Goal: Transaction & Acquisition: Book appointment/travel/reservation

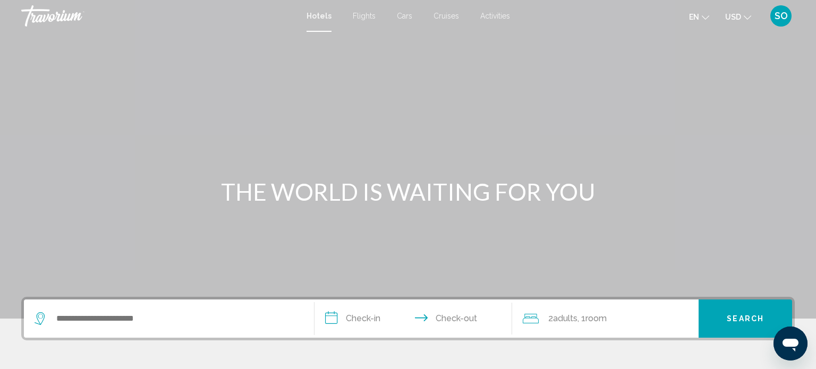
click at [436, 21] on div "Hotels Flights Cars Cruises Activities Hotels Flights Cars Cruises Activities e…" at bounding box center [408, 16] width 816 height 22
click at [436, 15] on span "Cruises" at bounding box center [445, 16] width 25 height 8
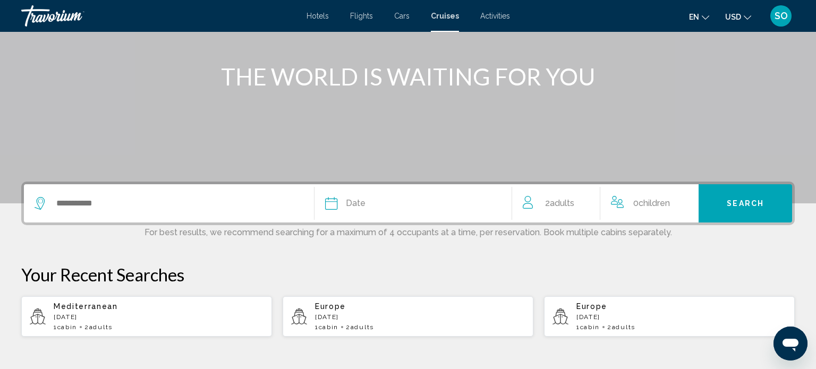
scroll to position [117, 0]
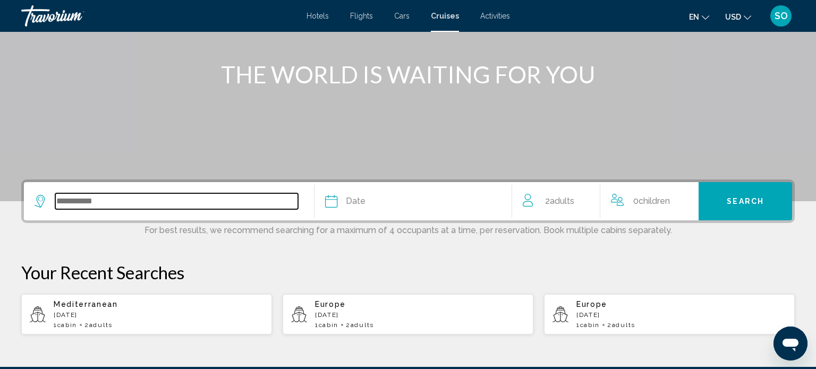
click at [86, 205] on input "Search widget" at bounding box center [176, 201] width 243 height 16
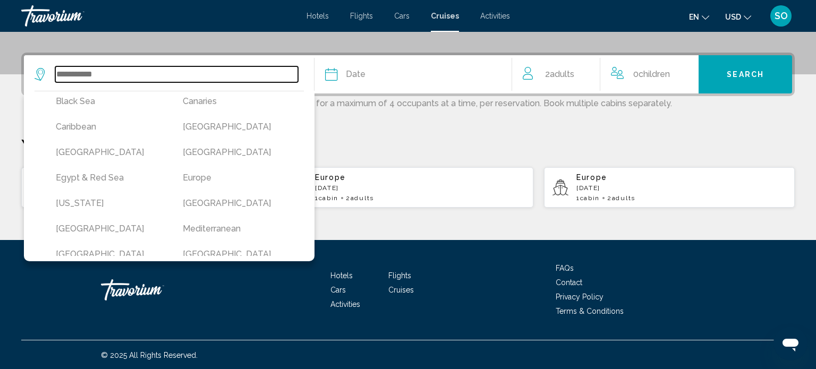
scroll to position [110, 0]
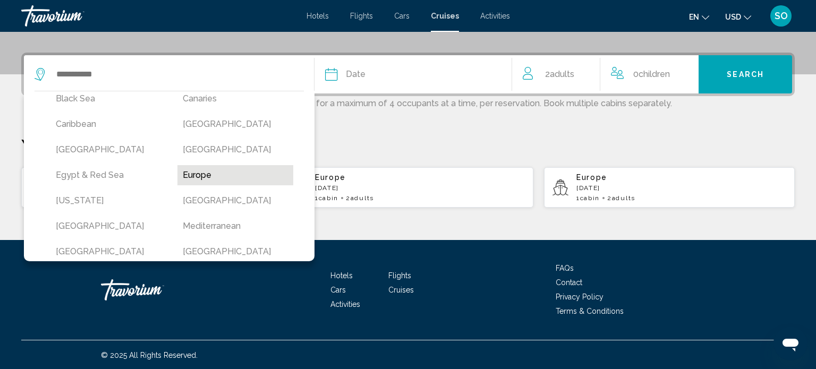
click at [192, 169] on button "Europe" at bounding box center [235, 175] width 116 height 20
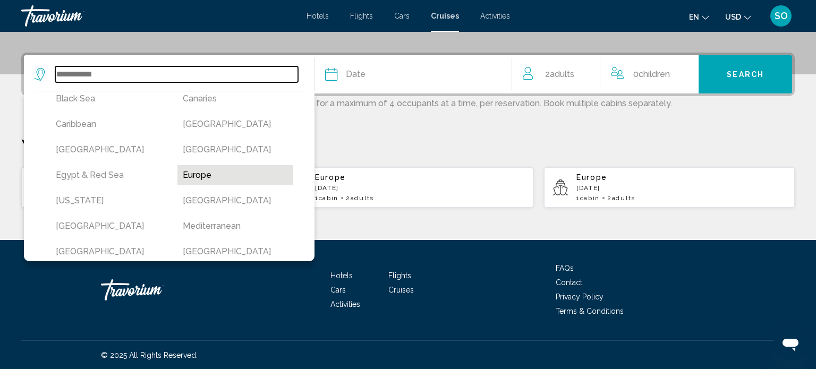
type input "******"
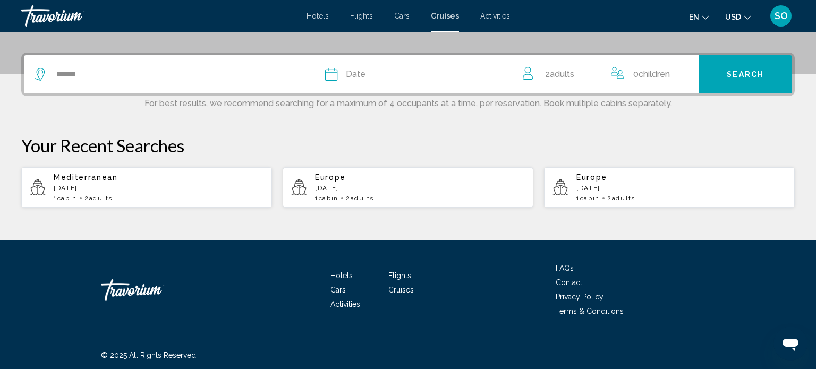
click at [352, 72] on span "Date" at bounding box center [356, 74] width 20 height 15
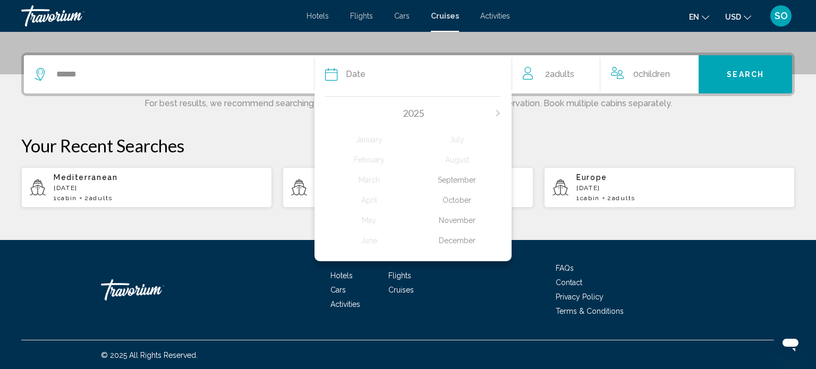
click at [449, 218] on div "November" at bounding box center [457, 220] width 88 height 19
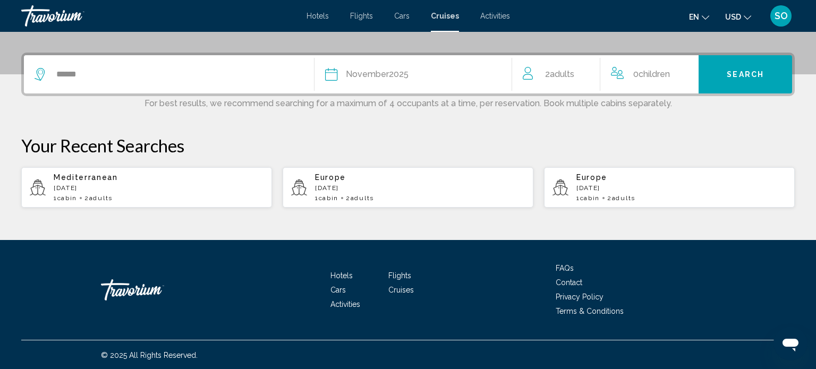
click at [707, 81] on button "Search" at bounding box center [744, 74] width 93 height 38
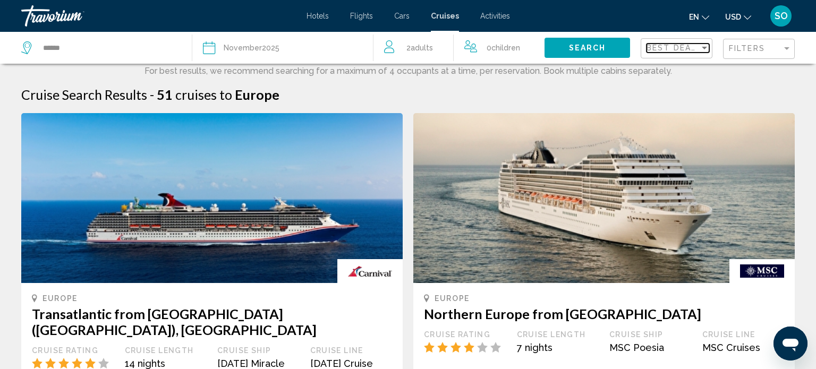
click at [702, 48] on div "Sort by" at bounding box center [703, 48] width 5 height 3
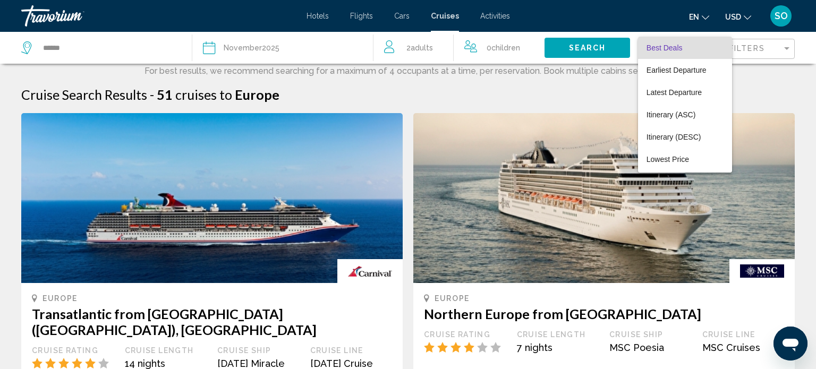
click at [787, 48] on div at bounding box center [408, 184] width 816 height 369
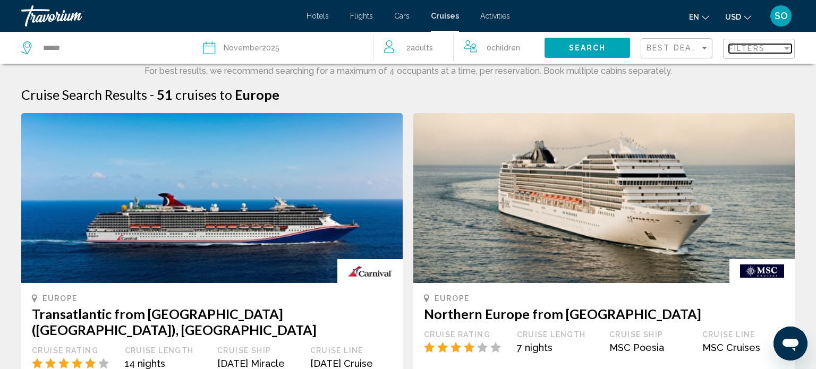
click at [787, 48] on div "Filter" at bounding box center [786, 48] width 5 height 3
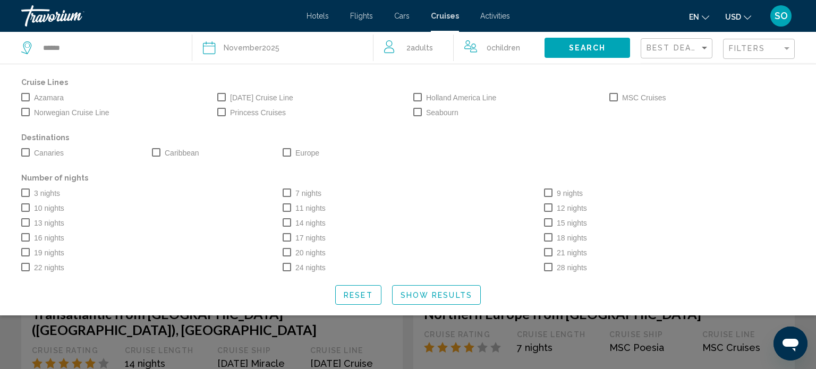
click at [615, 96] on span "Search widget" at bounding box center [613, 97] width 8 height 8
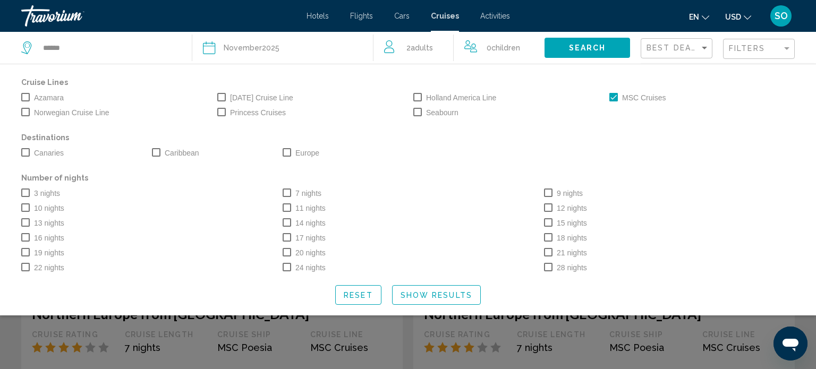
click at [286, 191] on span "Search widget" at bounding box center [286, 193] width 8 height 8
click at [287, 151] on span "Search widget" at bounding box center [286, 152] width 8 height 8
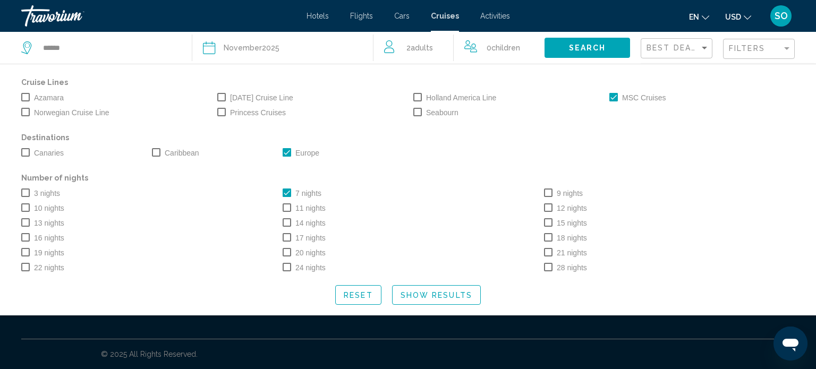
click at [571, 45] on span "Search" at bounding box center [587, 48] width 37 height 8
click at [421, 293] on span "Show Results" at bounding box center [436, 295] width 72 height 8
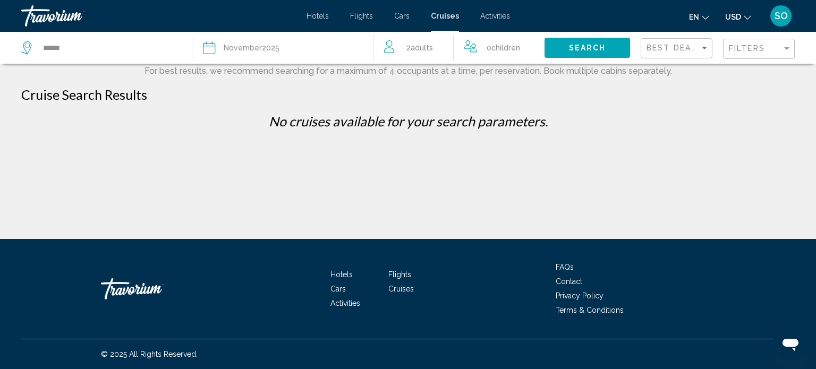
click at [578, 53] on button "Search" at bounding box center [586, 48] width 85 height 20
click at [786, 48] on div "Filter" at bounding box center [786, 48] width 5 height 3
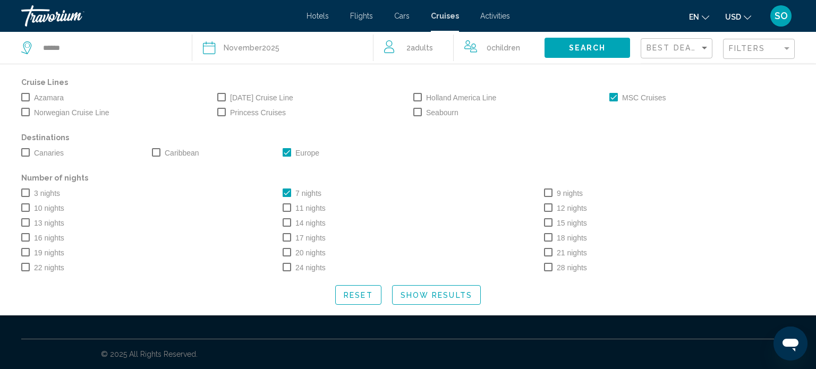
click at [616, 94] on span "Search widget" at bounding box center [613, 97] width 8 height 8
click at [433, 298] on span "Show Results" at bounding box center [436, 295] width 72 height 8
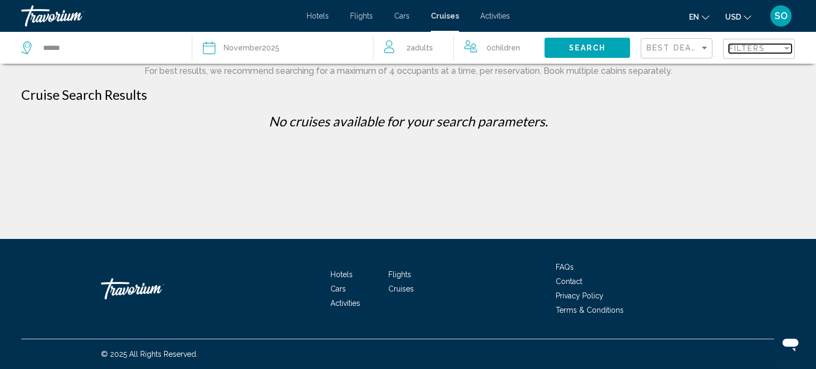
click at [786, 48] on div "Filter" at bounding box center [786, 48] width 5 height 3
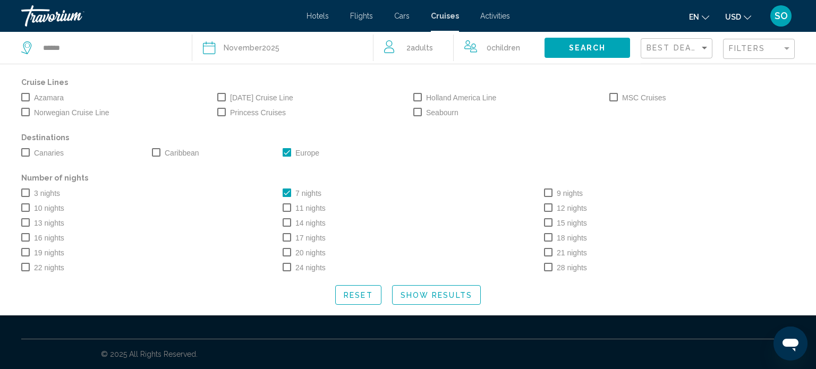
click at [286, 151] on span "Search widget" at bounding box center [286, 152] width 8 height 8
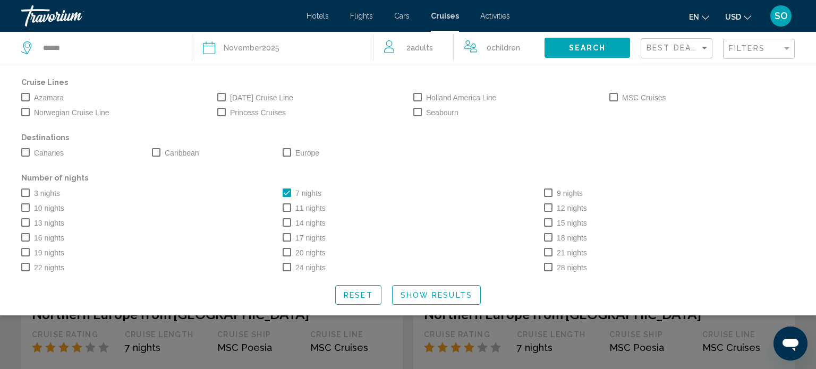
click at [288, 192] on span "Search widget" at bounding box center [286, 193] width 8 height 8
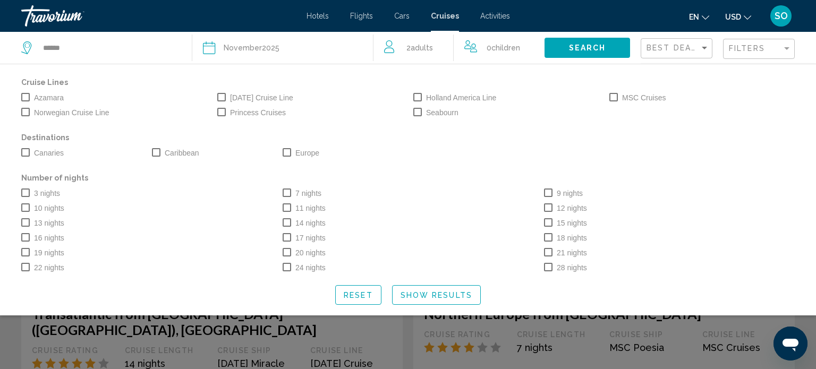
click at [442, 298] on span "Show Results" at bounding box center [436, 295] width 72 height 8
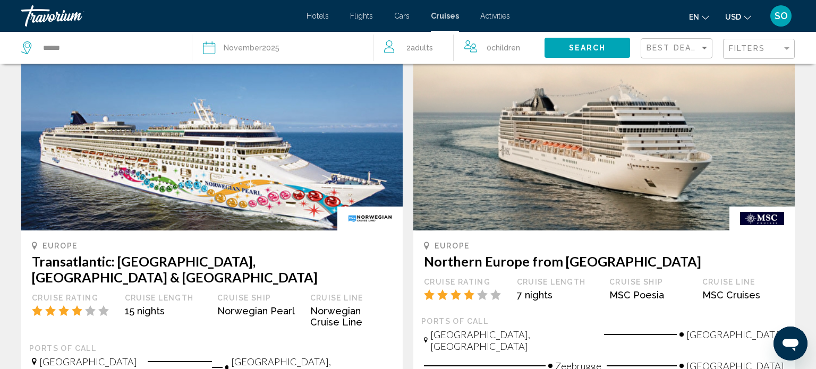
scroll to position [529, 0]
click at [787, 48] on div "Filter" at bounding box center [786, 48] width 5 height 3
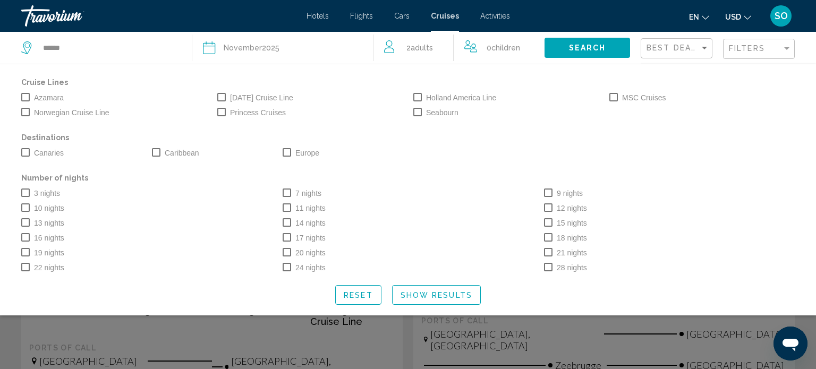
click at [616, 94] on span "Search widget" at bounding box center [613, 97] width 8 height 8
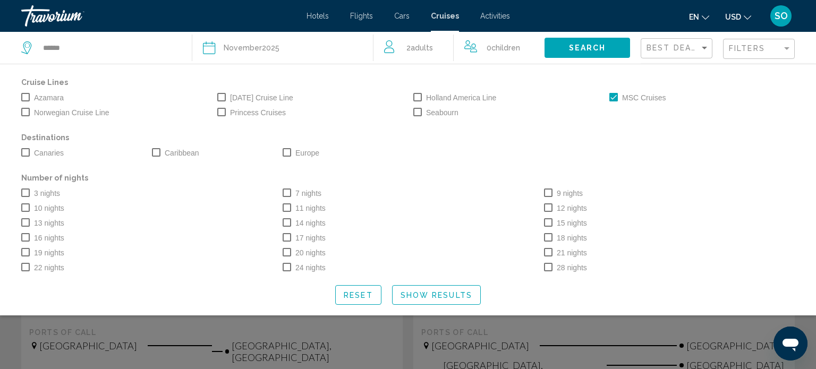
click at [416, 289] on button "Show Results" at bounding box center [436, 295] width 89 height 20
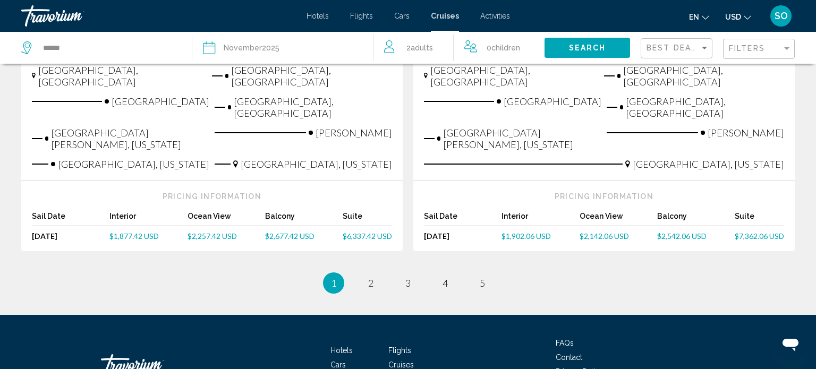
scroll to position [1300, 0]
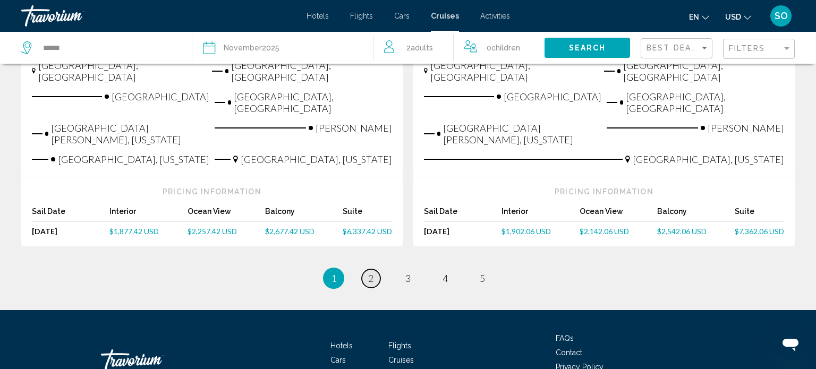
click at [371, 272] on span "2" at bounding box center [370, 278] width 5 height 12
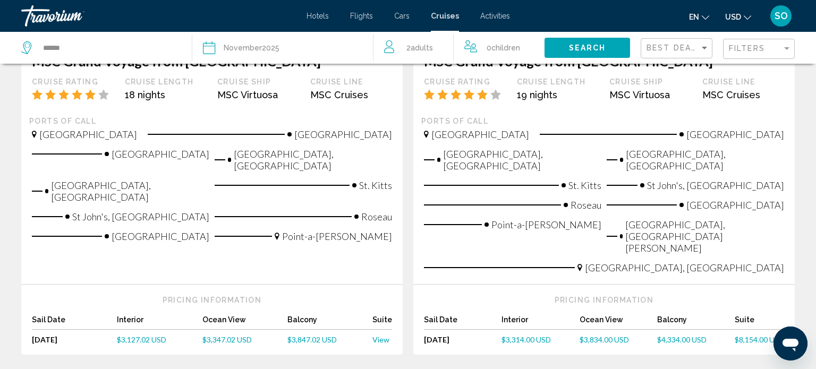
scroll to position [1206, 0]
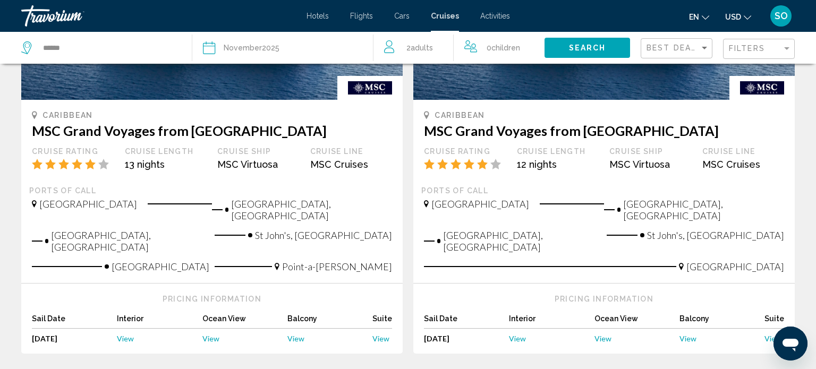
scroll to position [1290, 0]
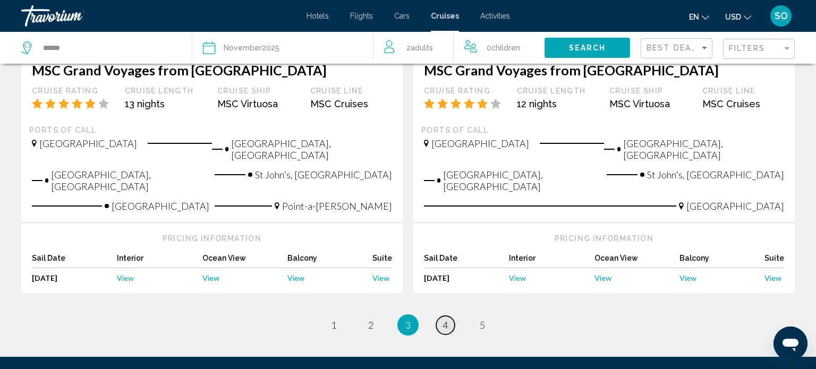
click at [440, 316] on link "page 4" at bounding box center [445, 325] width 19 height 19
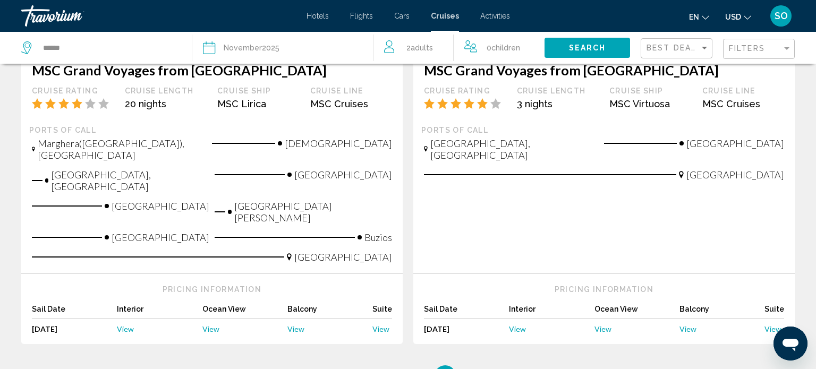
scroll to position [1312, 0]
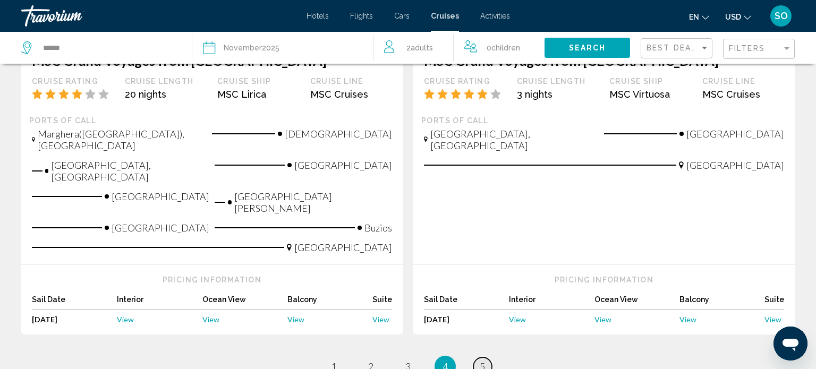
click at [482, 361] on span "5" at bounding box center [481, 367] width 5 height 12
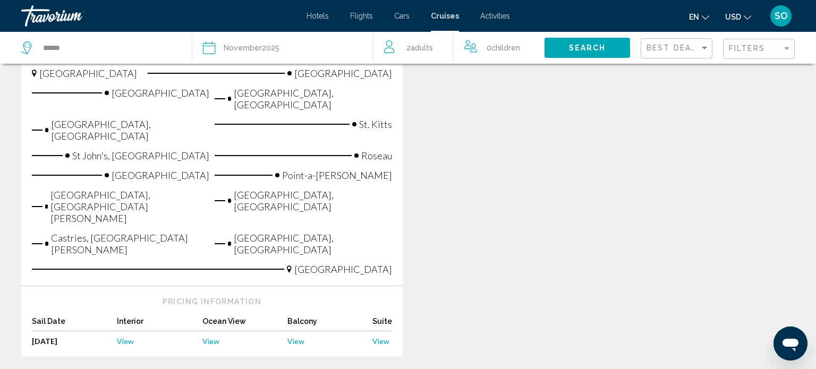
scroll to position [1230, 0]
